Goal: Task Accomplishment & Management: Manage account settings

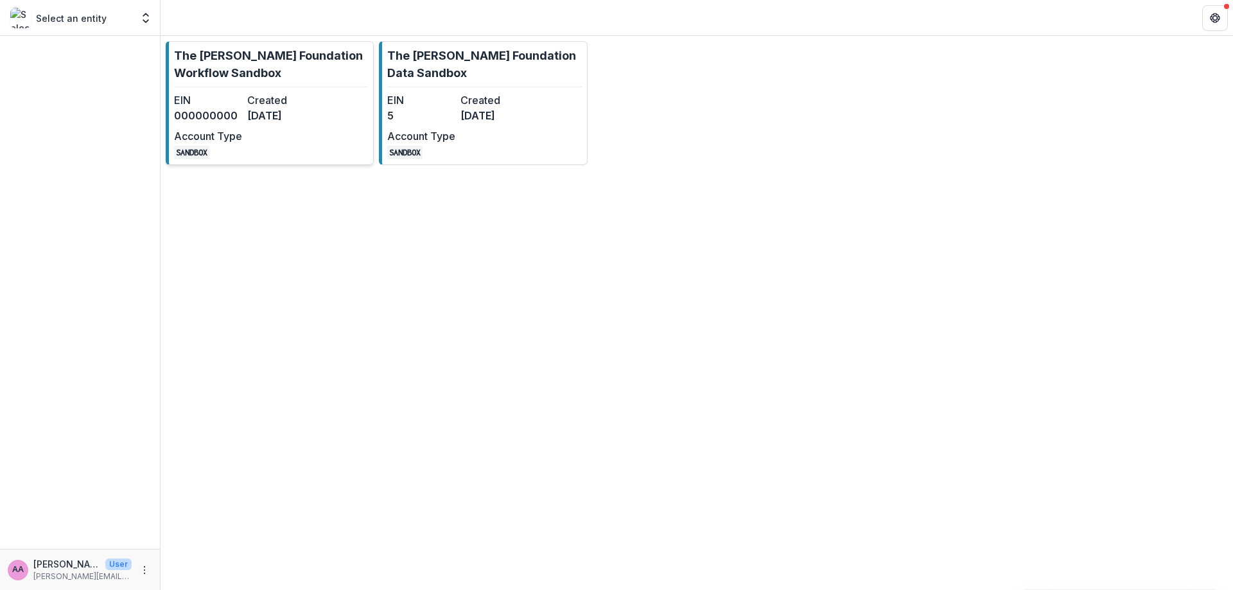
click at [240, 55] on p "The [PERSON_NAME] Foundation Workflow Sandbox" at bounding box center [271, 64] width 194 height 35
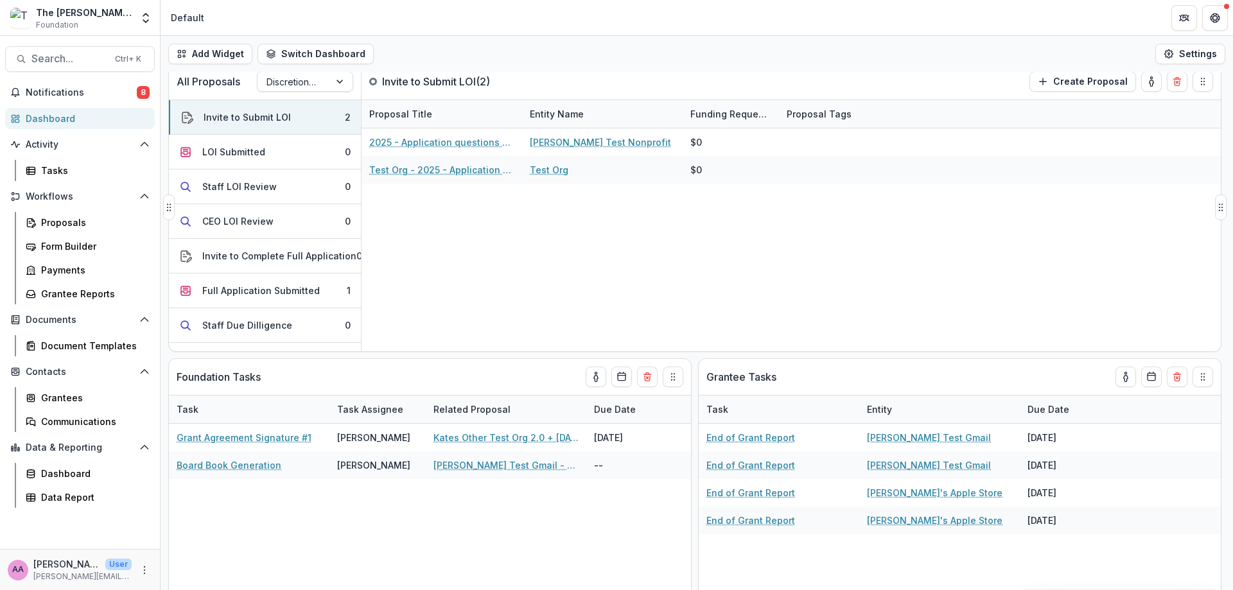
scroll to position [11, 0]
click at [135, 98] on span "Notifications" at bounding box center [81, 92] width 111 height 11
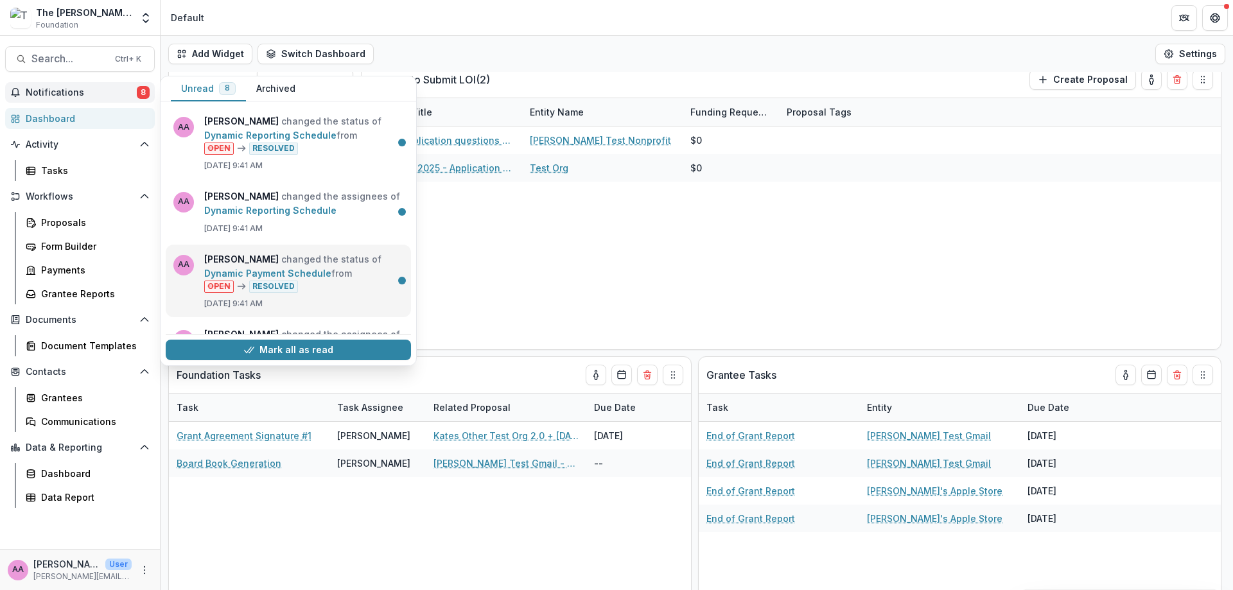
scroll to position [301, 0]
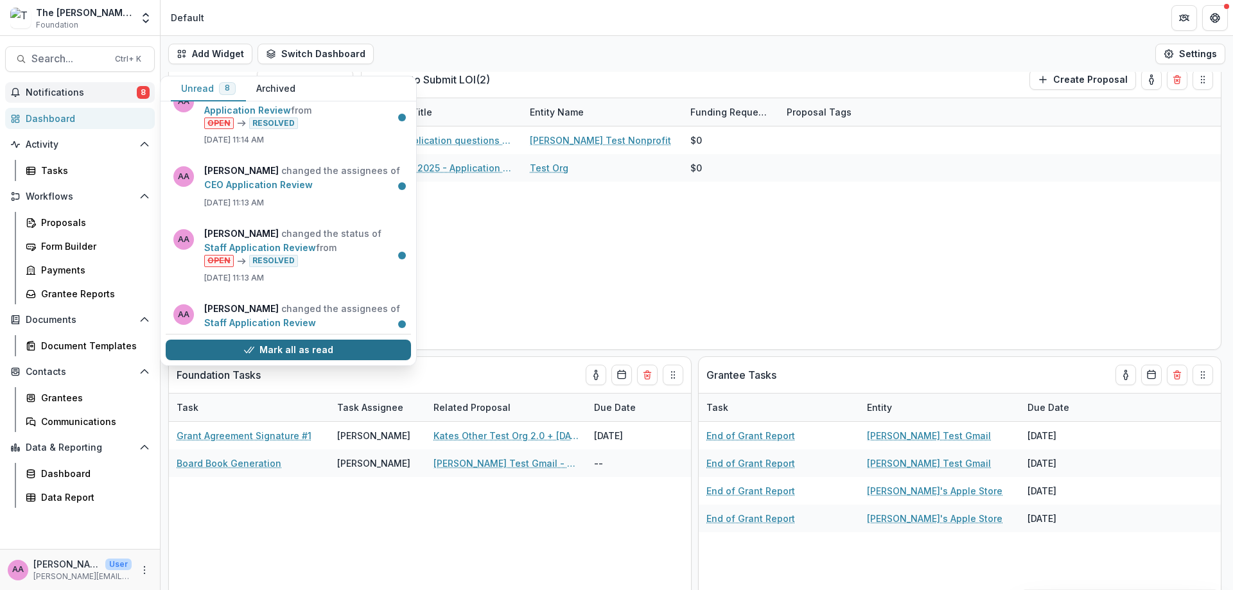
click at [275, 348] on button "Mark all as read" at bounding box center [288, 350] width 245 height 21
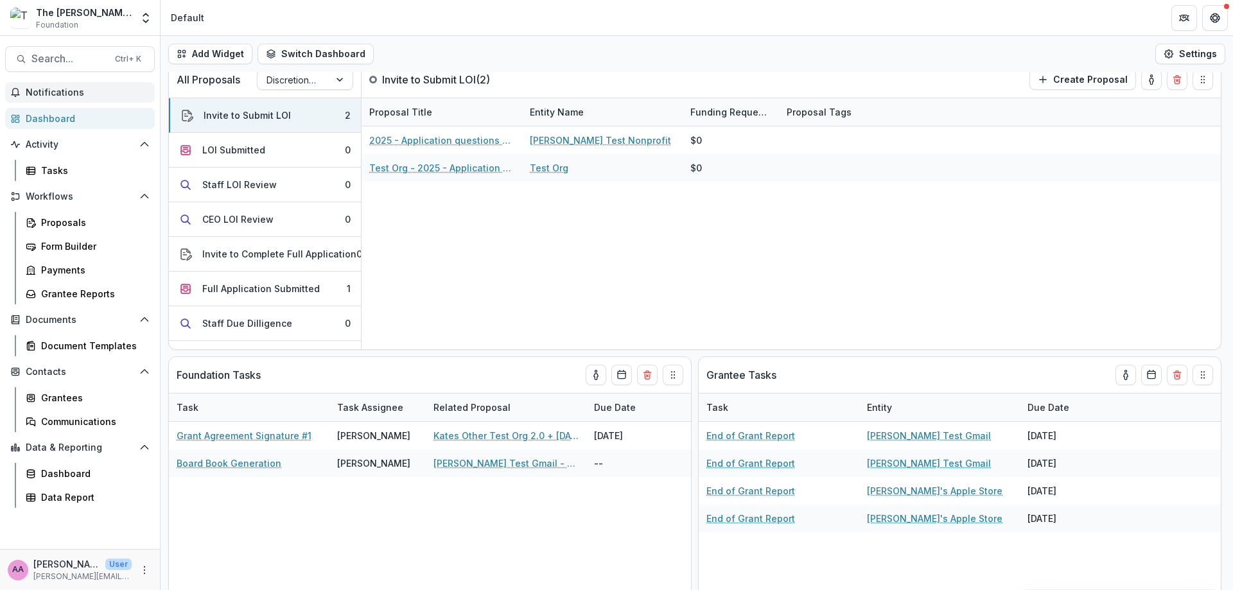
click at [530, 65] on div "Add Widget Switch Dashboard Default New Dashboard Settings" at bounding box center [697, 54] width 1072 height 36
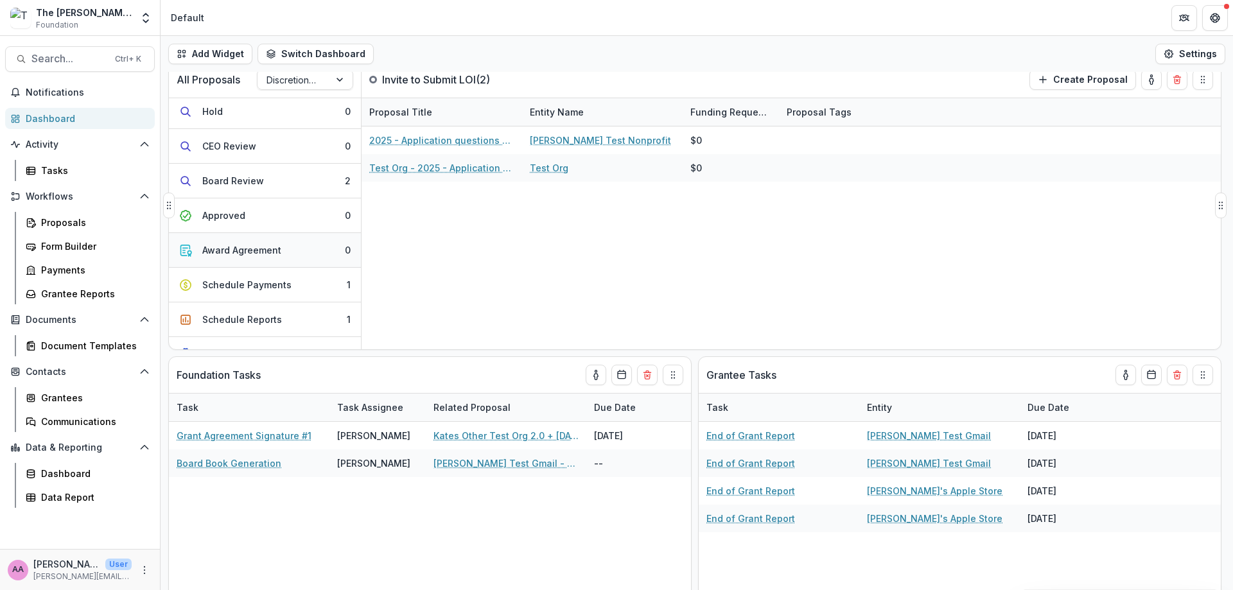
scroll to position [338, 0]
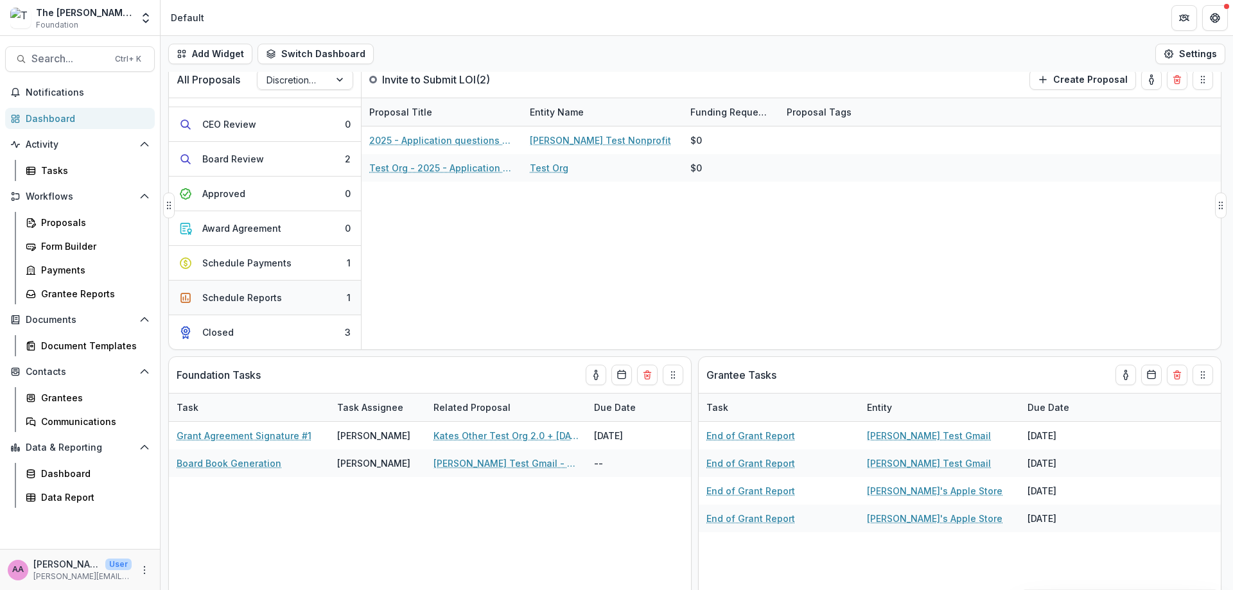
click at [273, 297] on div "Schedule Reports" at bounding box center [242, 297] width 80 height 13
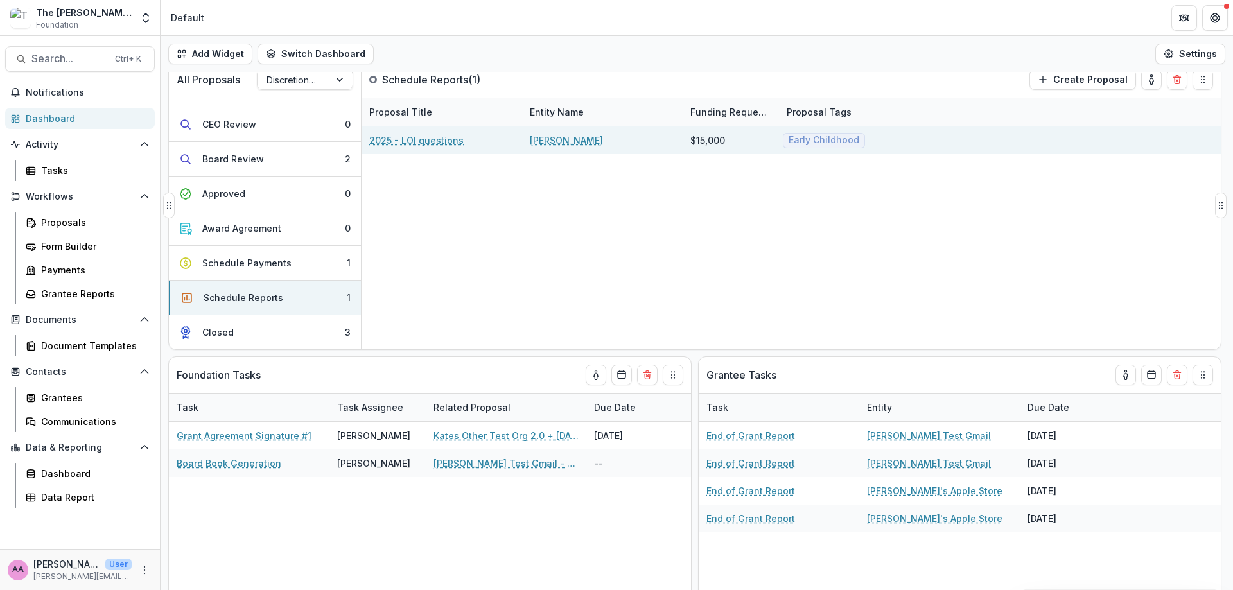
click at [428, 142] on link "2025 - LOI questions" at bounding box center [416, 140] width 94 height 13
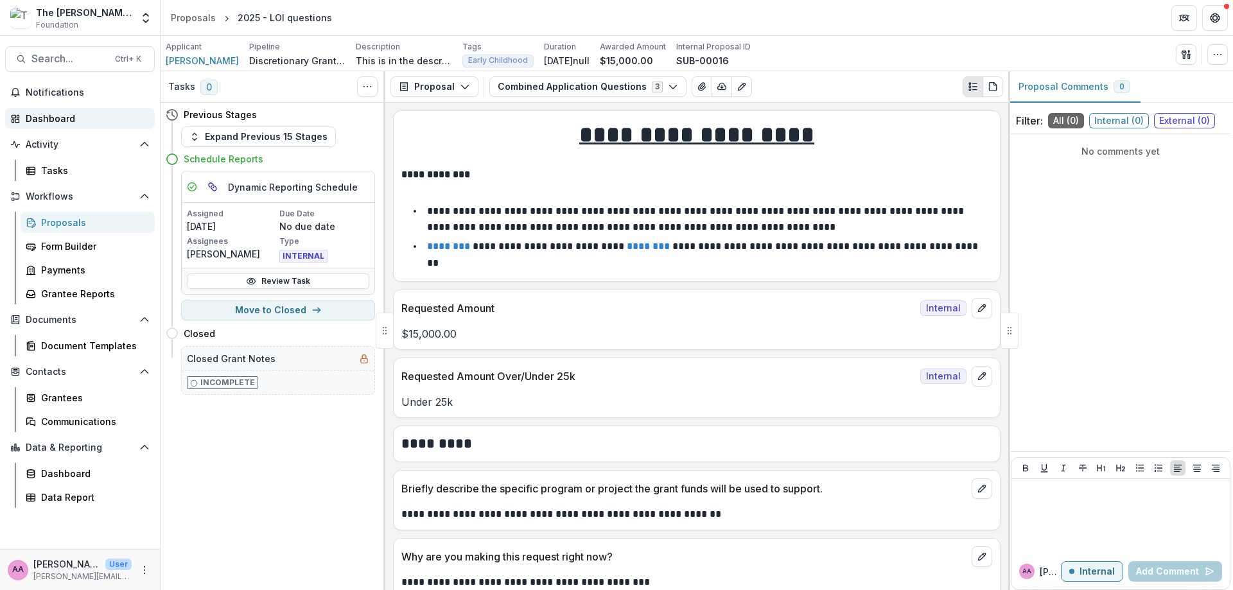
click at [58, 121] on div "Dashboard" at bounding box center [85, 118] width 119 height 13
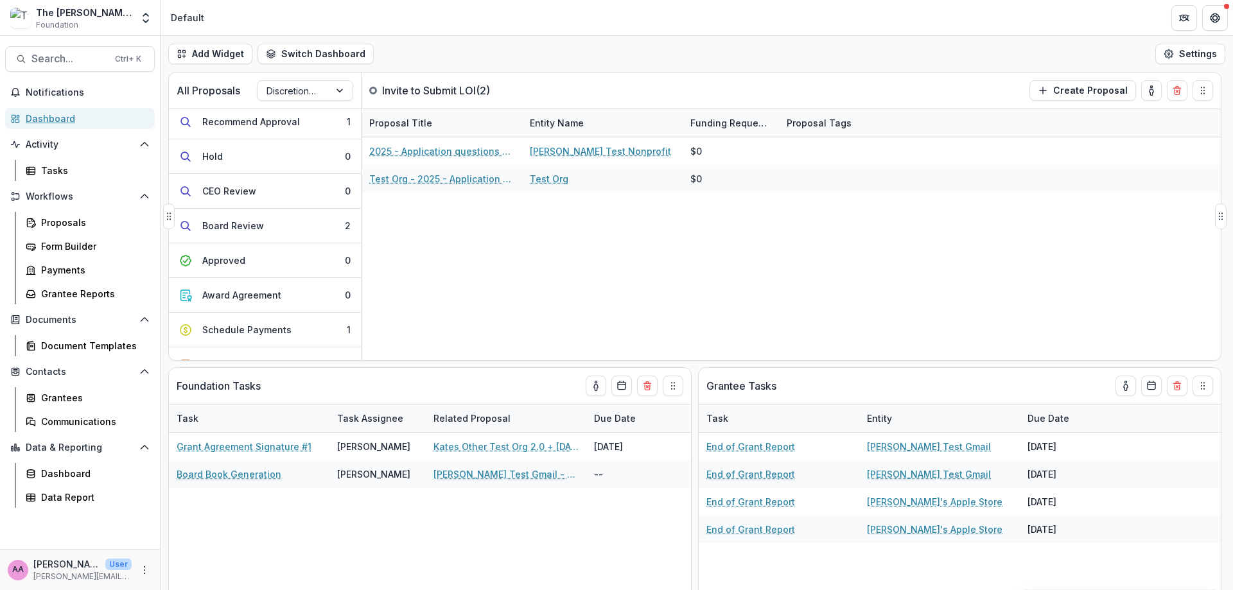
scroll to position [338, 0]
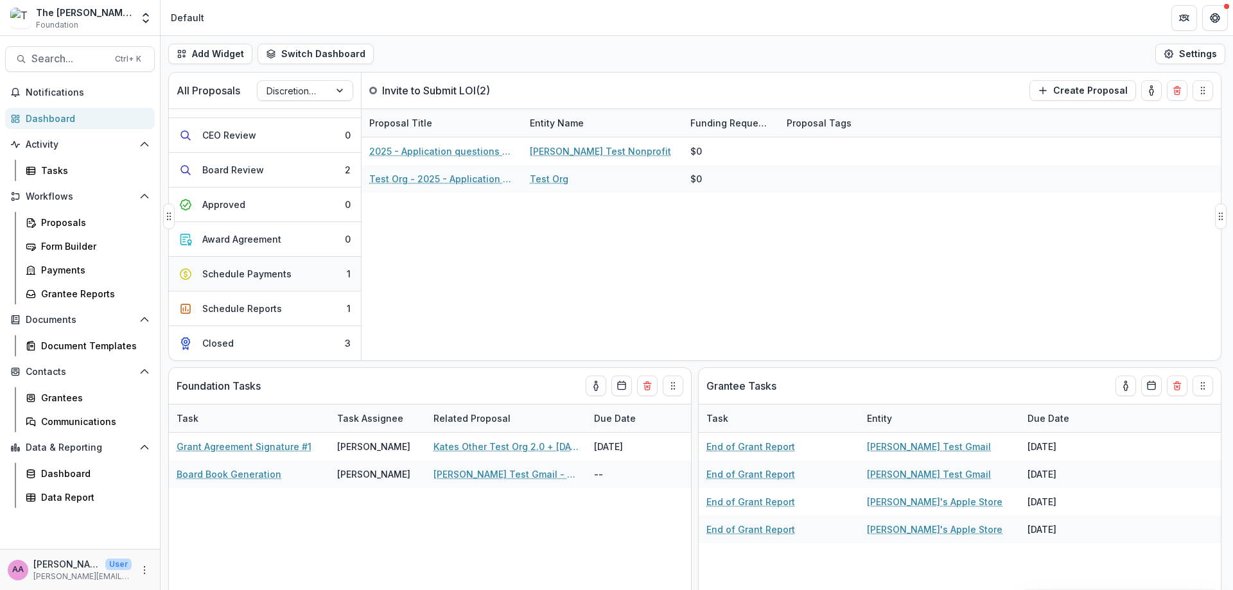
click at [305, 287] on button "Schedule Payments 1" at bounding box center [265, 274] width 192 height 35
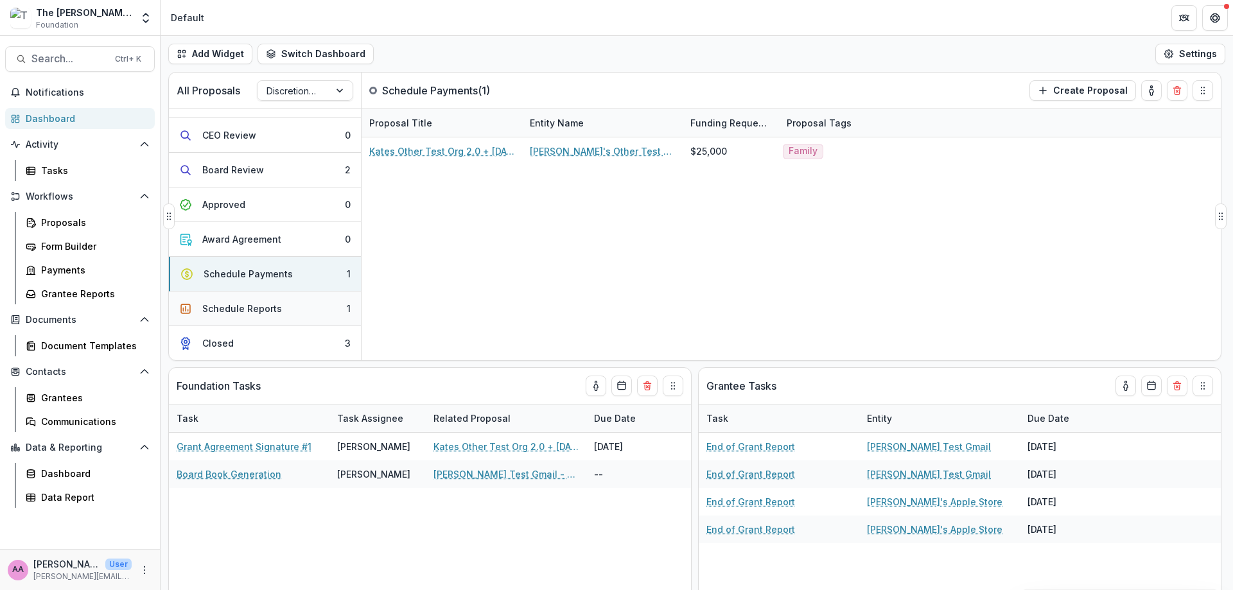
click at [299, 306] on button "Schedule Reports 1" at bounding box center [265, 309] width 192 height 35
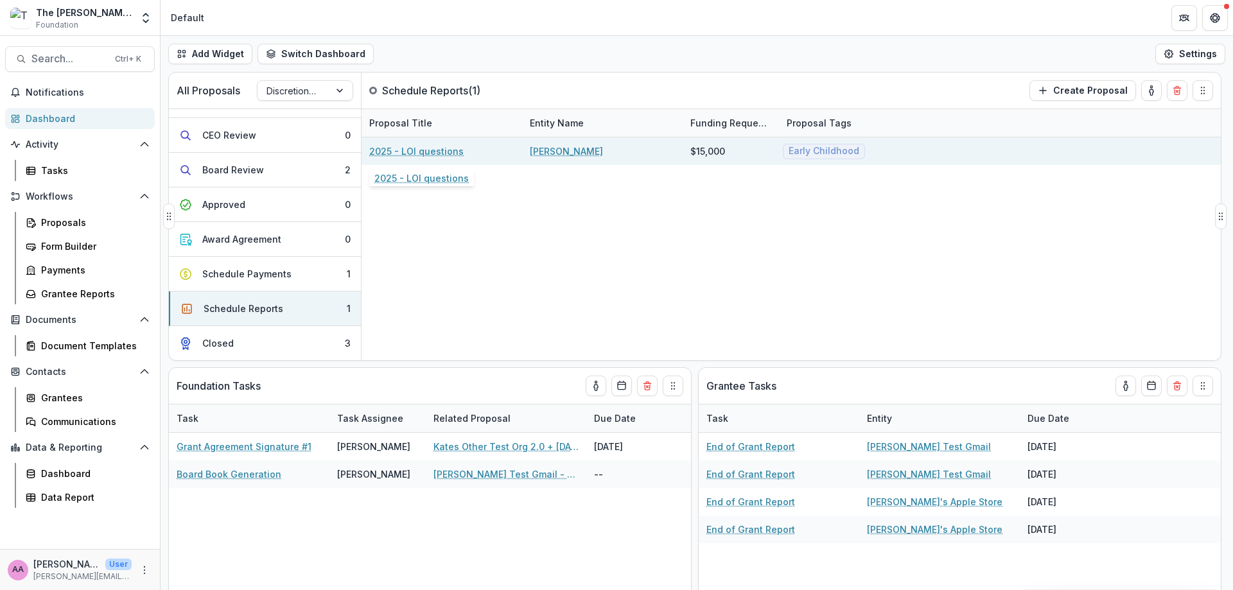
click at [403, 157] on link "2025 - LOI questions" at bounding box center [416, 150] width 94 height 13
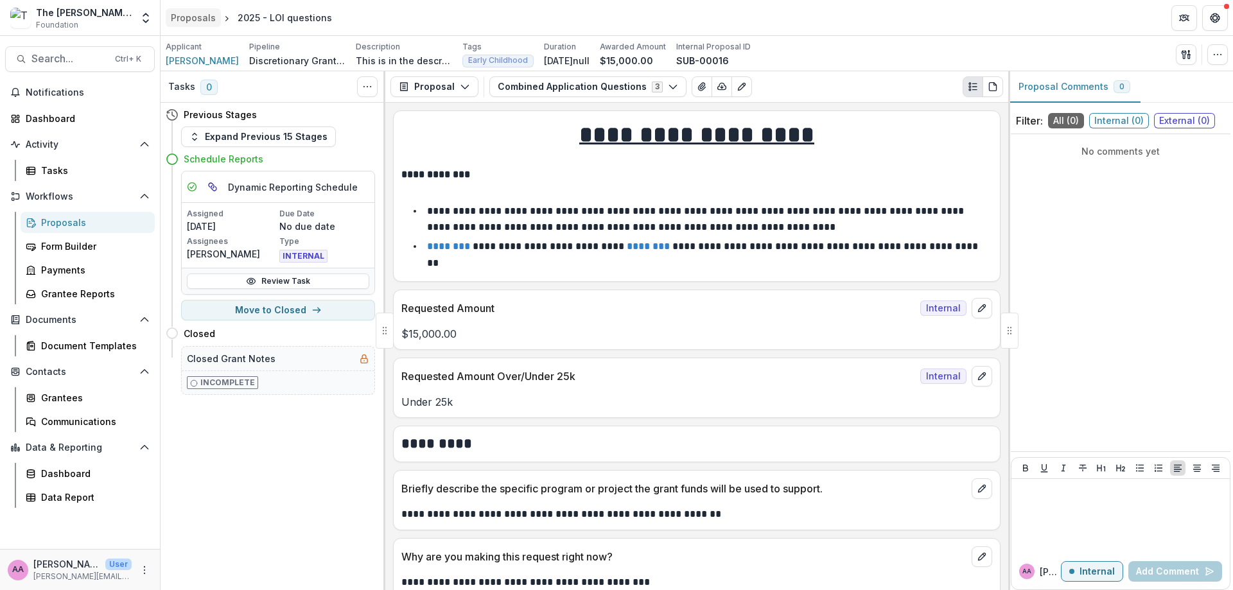
click at [171, 15] on div "Proposals" at bounding box center [193, 17] width 45 height 13
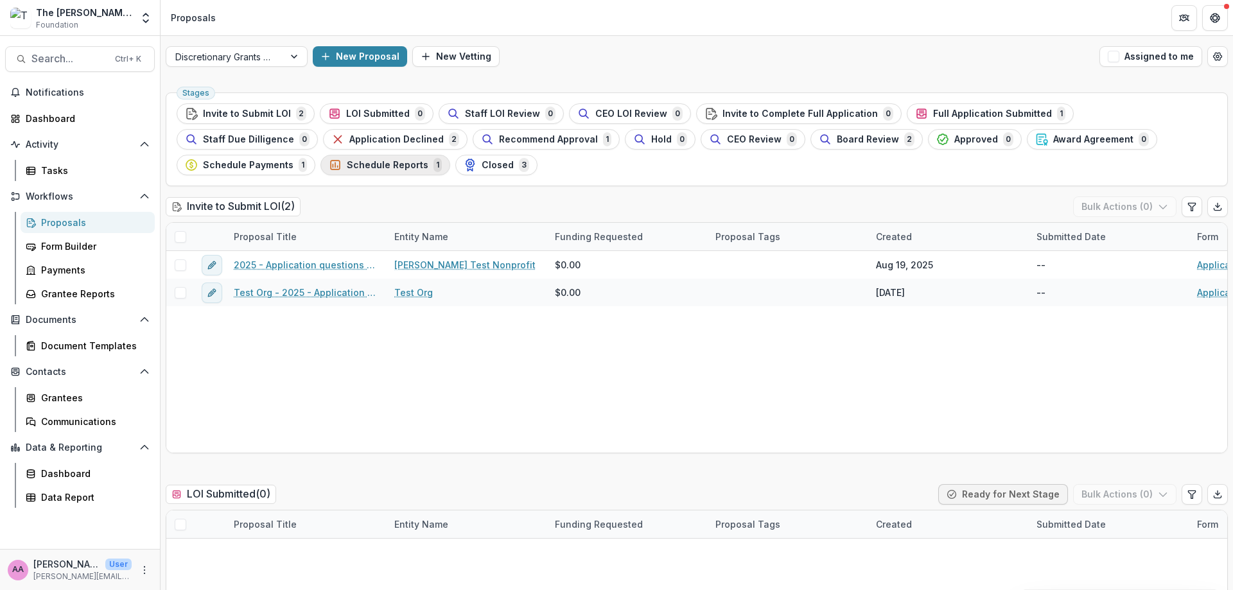
click at [347, 161] on span "Schedule Reports" at bounding box center [388, 165] width 82 height 11
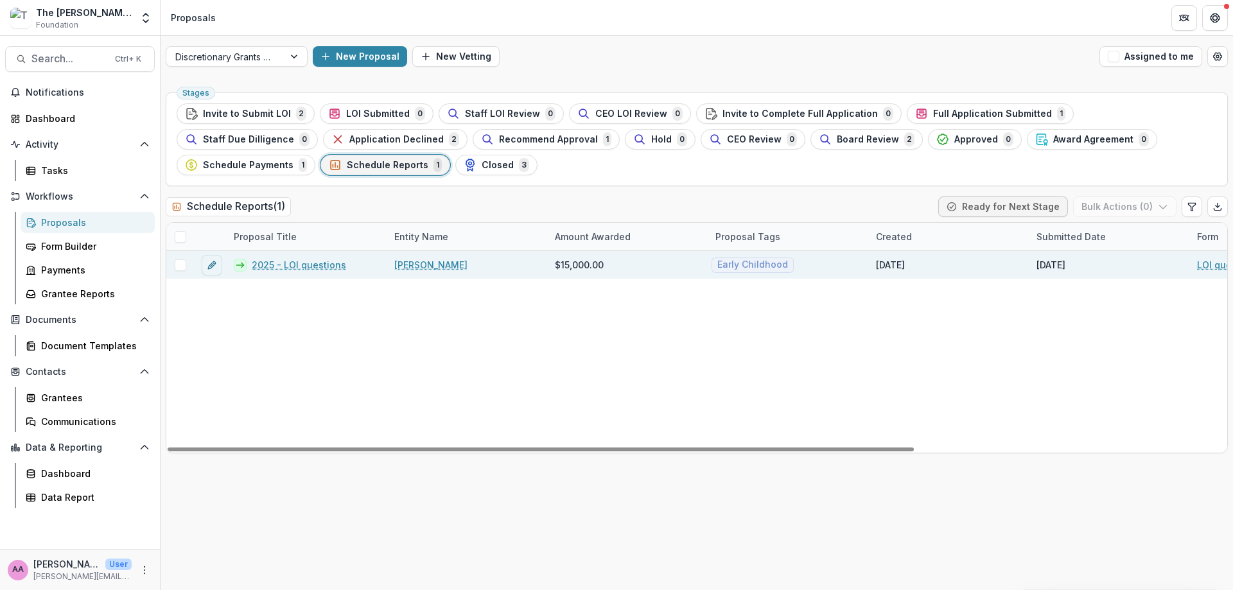
click at [285, 267] on link "2025 - LOI questions" at bounding box center [299, 264] width 94 height 13
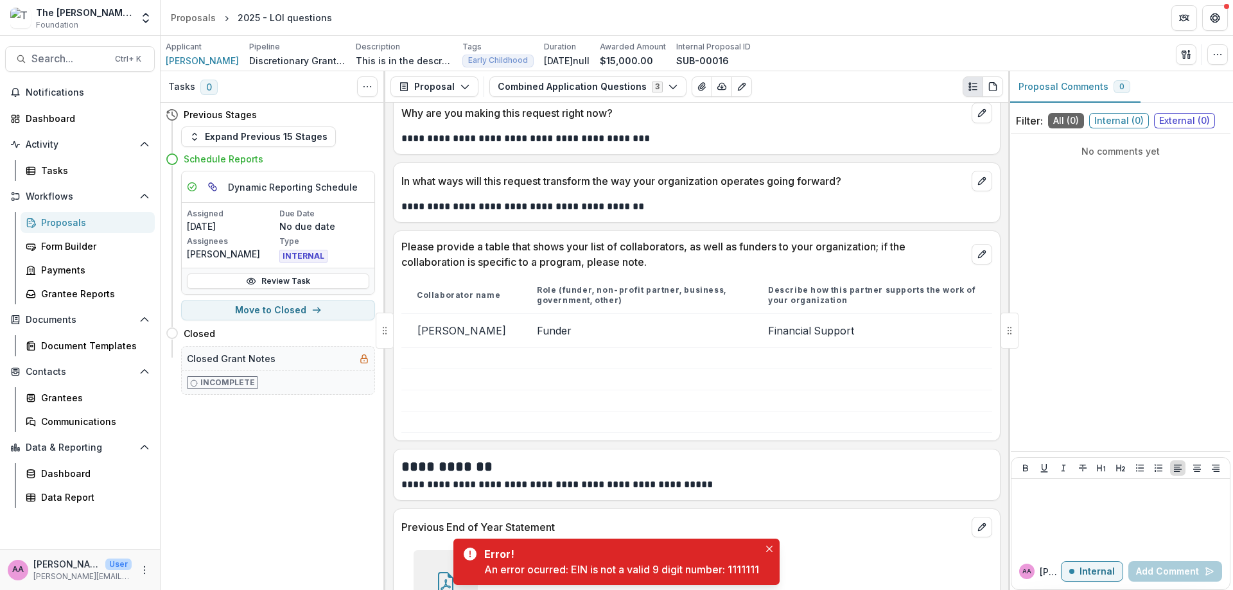
scroll to position [660, 0]
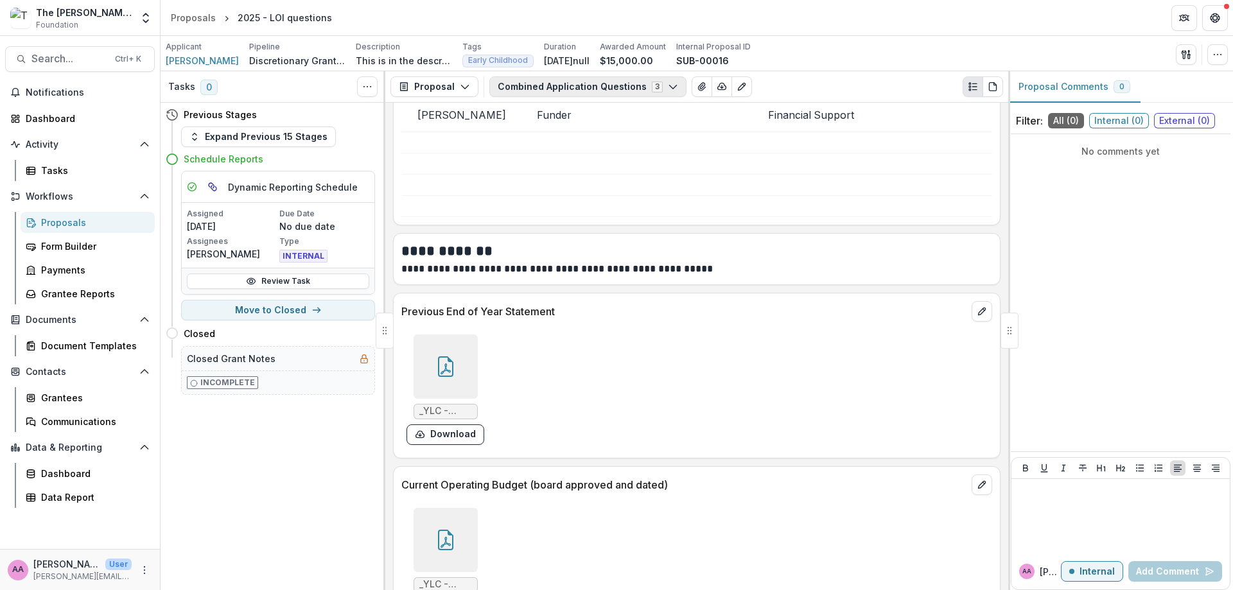
click at [668, 87] on icon "button" at bounding box center [673, 87] width 10 height 10
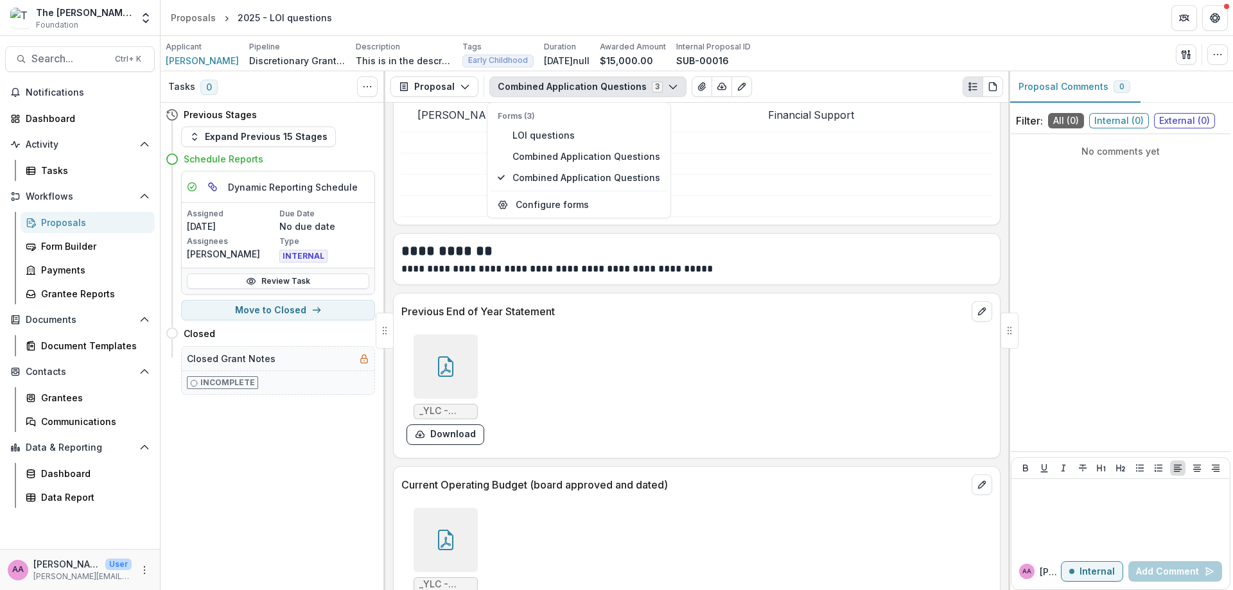
click at [668, 87] on icon "button" at bounding box center [673, 87] width 10 height 10
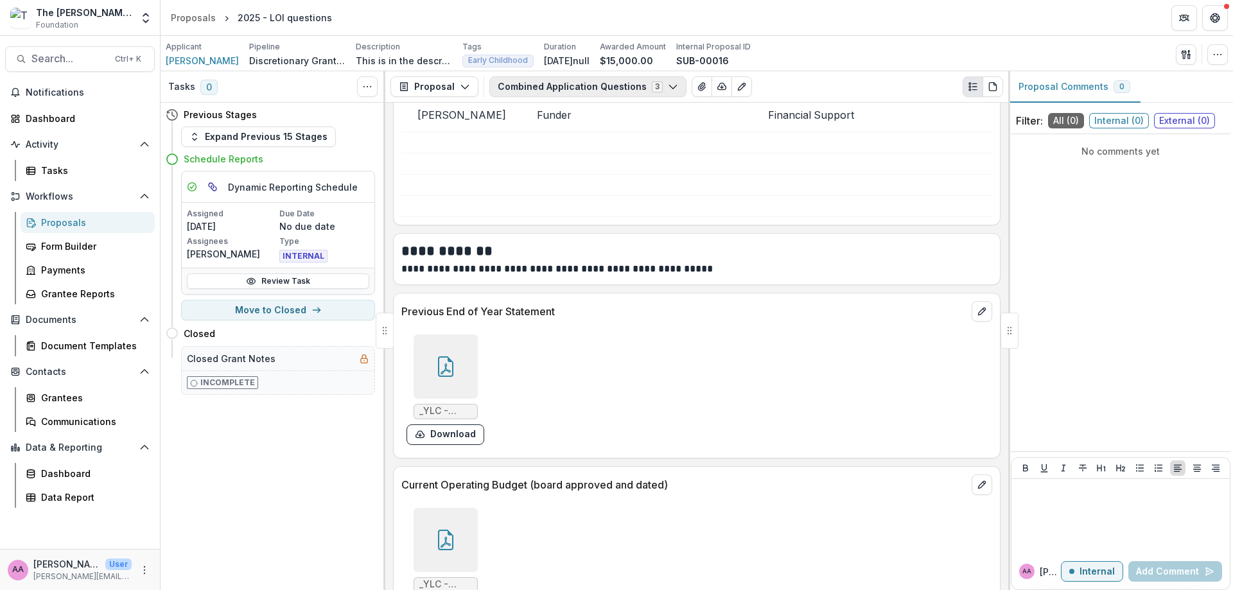
click at [668, 87] on icon "button" at bounding box center [673, 87] width 10 height 10
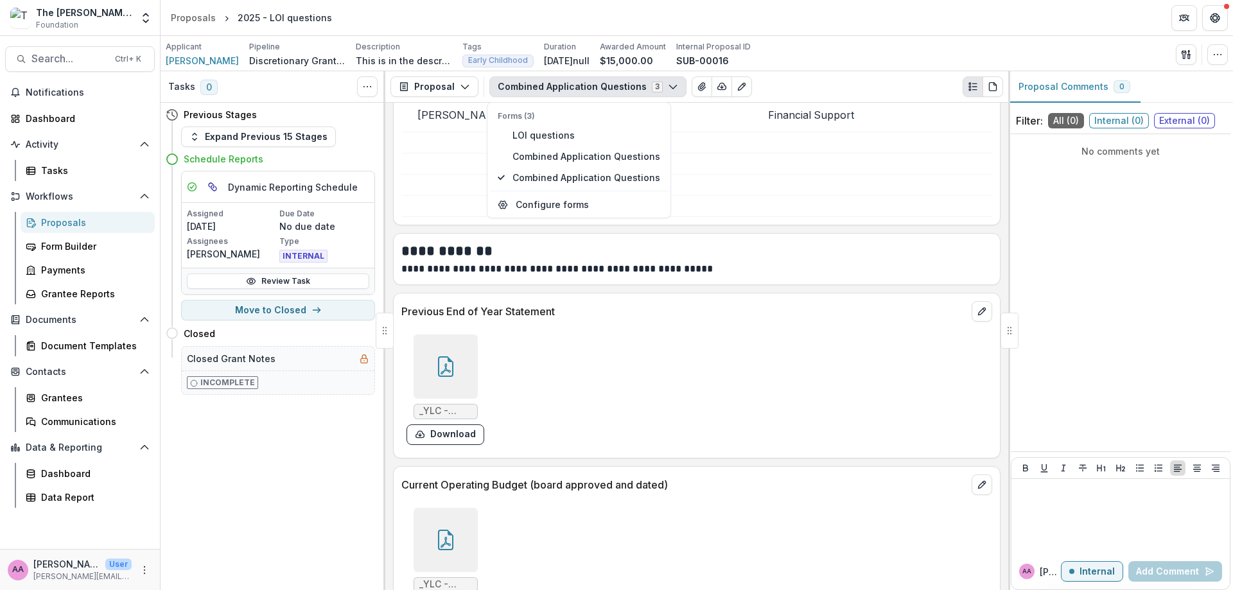
click at [871, 234] on div "**********" at bounding box center [697, 255] width 606 height 43
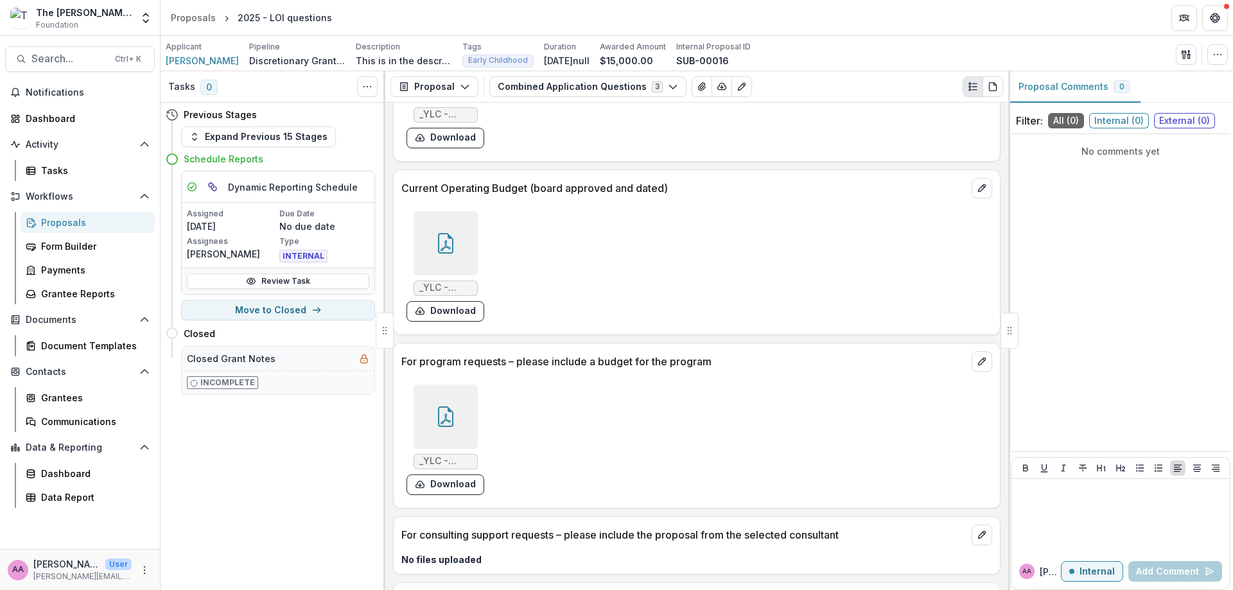
scroll to position [1105, 0]
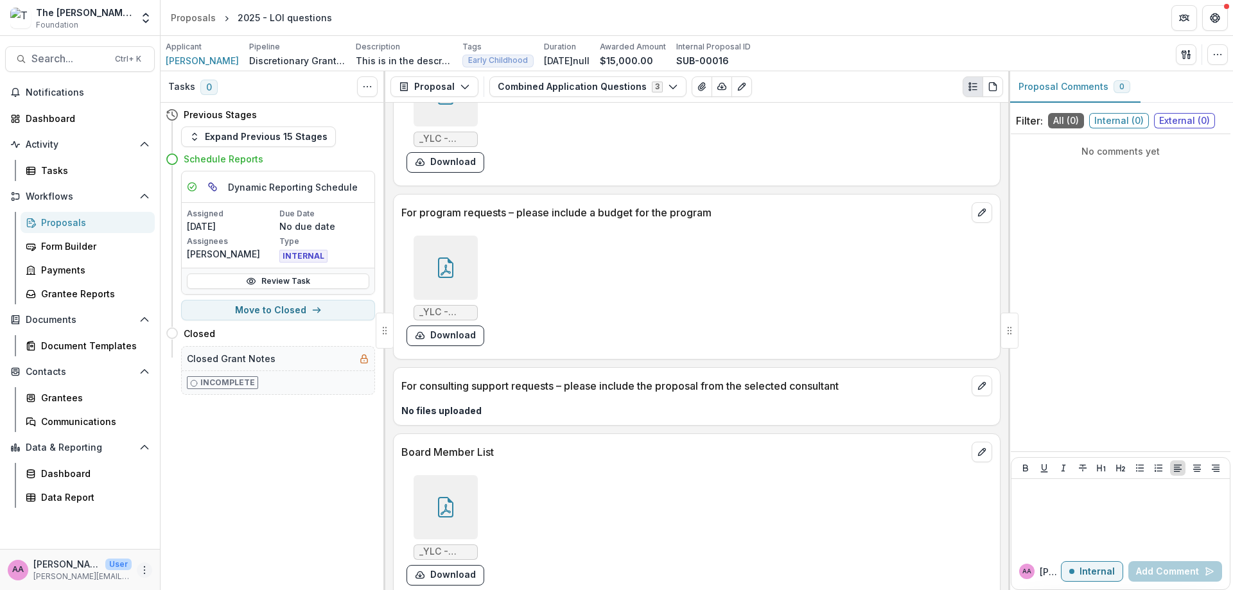
click at [150, 575] on button "More" at bounding box center [144, 570] width 15 height 15
click at [220, 557] on button "Logout" at bounding box center [229, 564] width 137 height 21
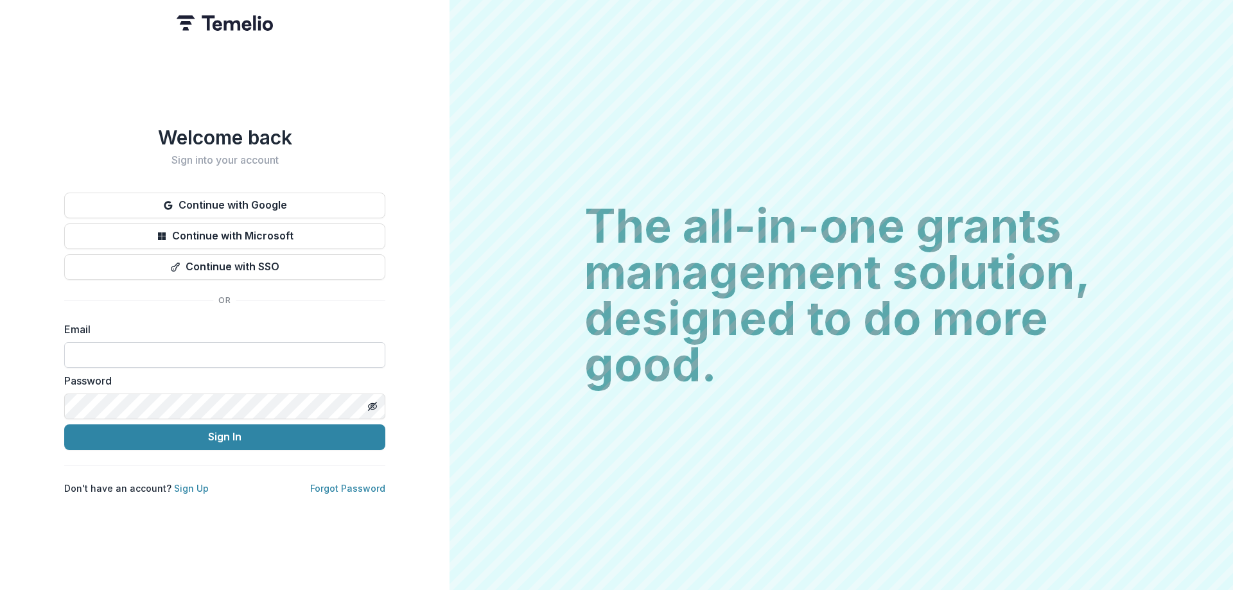
click at [189, 349] on input at bounding box center [224, 355] width 321 height 26
type input "**********"
click at [211, 439] on button "Sign In" at bounding box center [224, 437] width 321 height 26
